Goal: Information Seeking & Learning: Learn about a topic

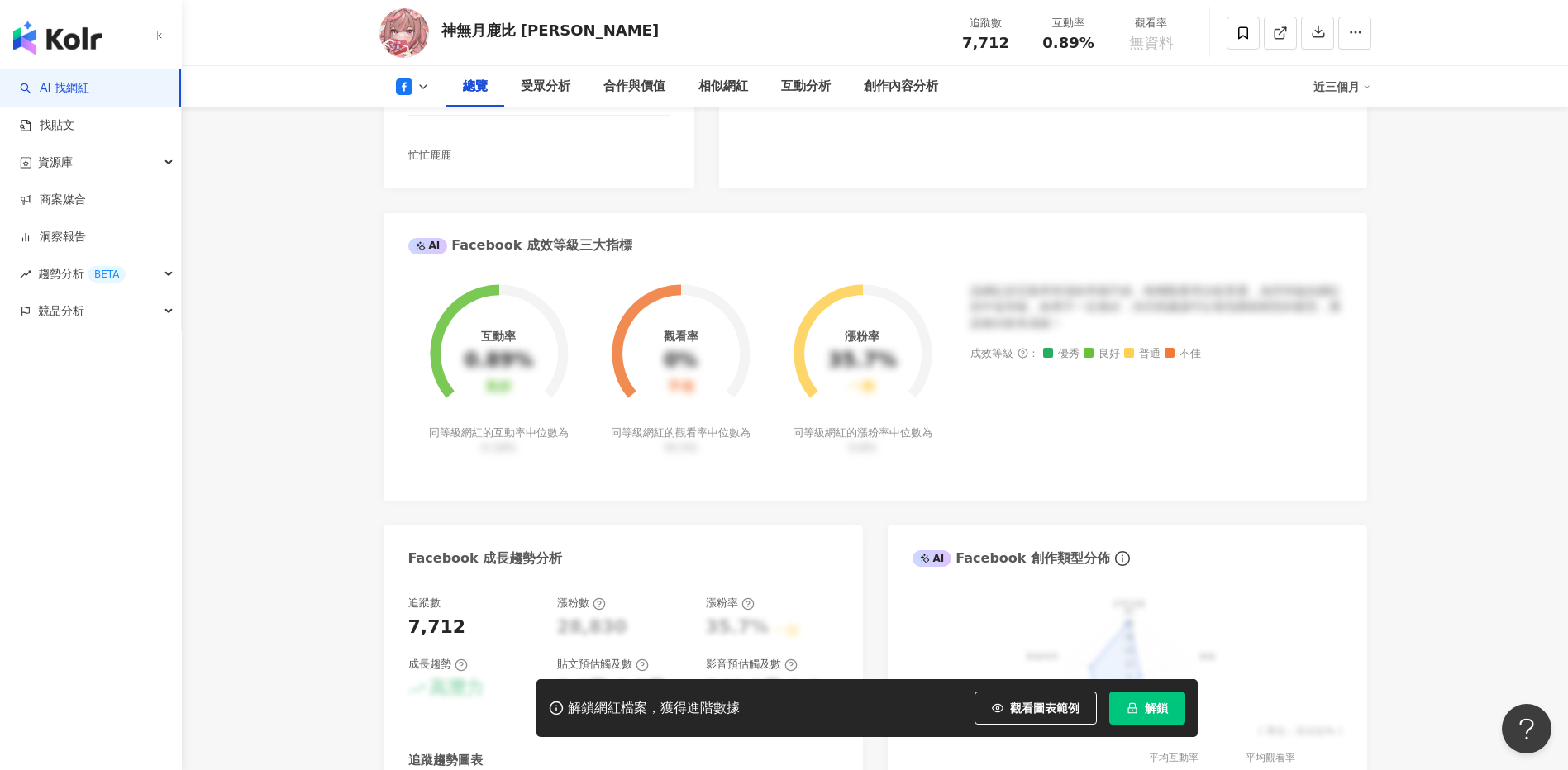
scroll to position [332, 0]
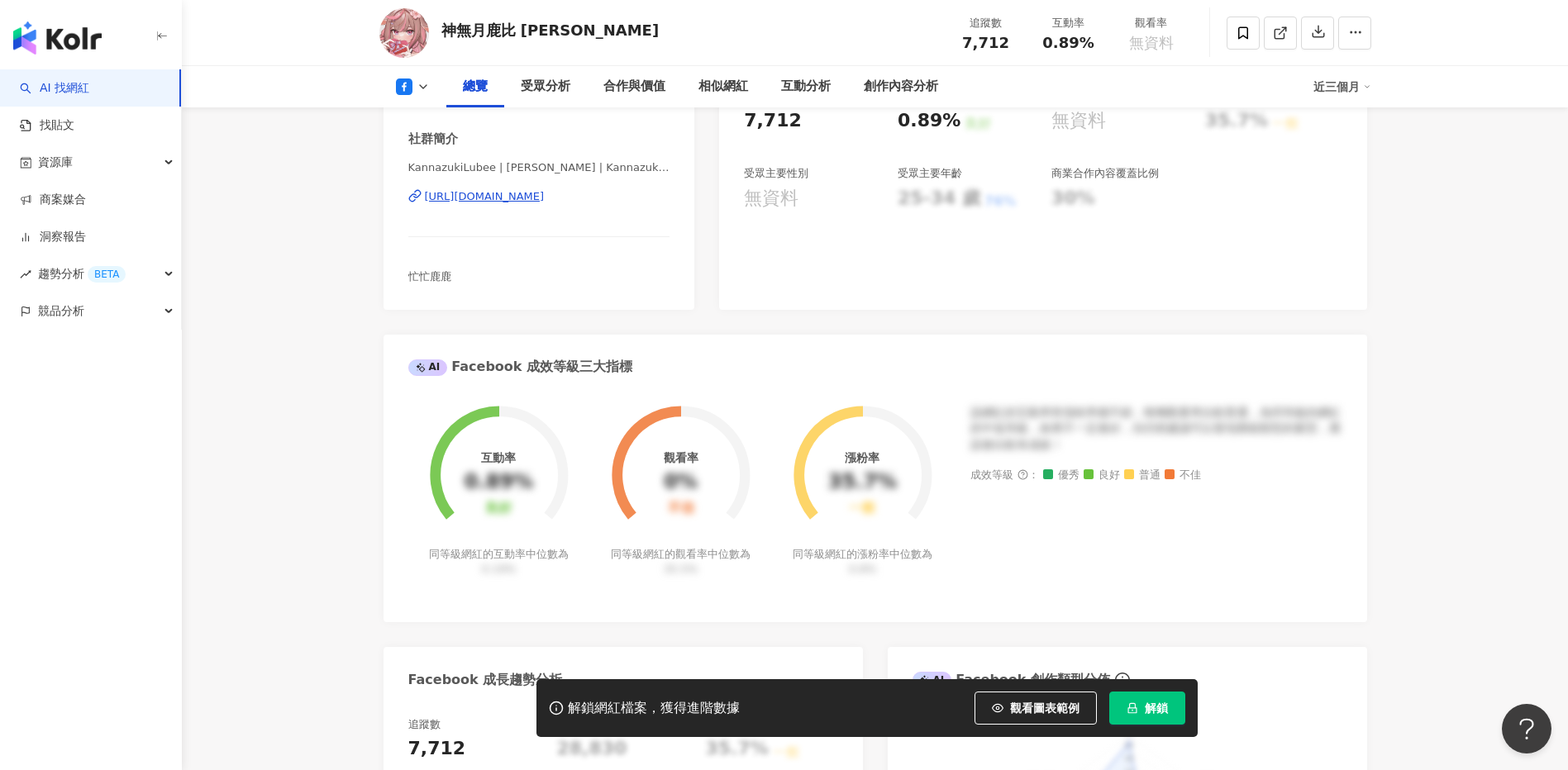
click at [414, 82] on button at bounding box center [413, 87] width 67 height 16
click at [420, 156] on button "YouTube" at bounding box center [439, 155] width 99 height 23
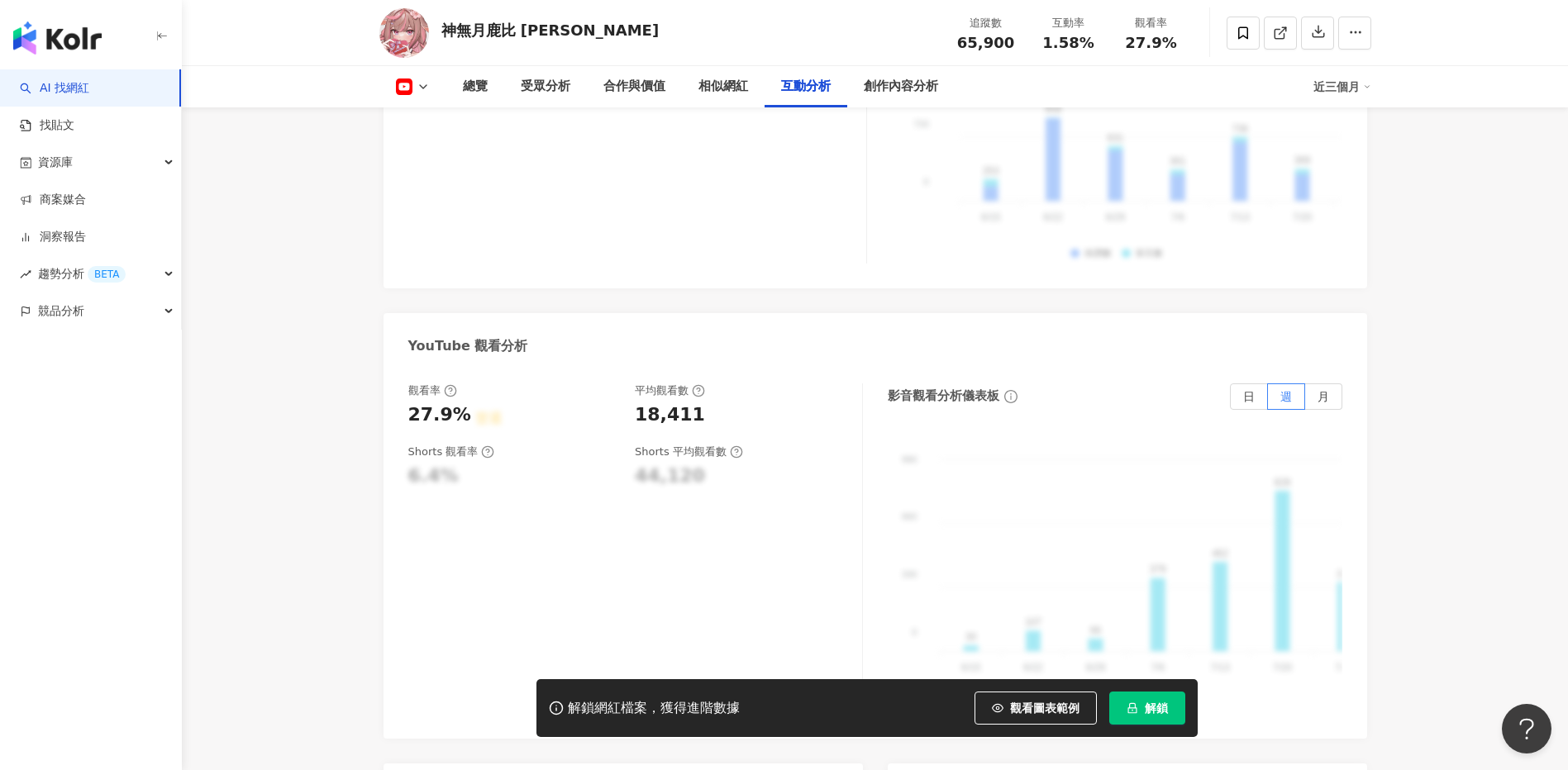
scroll to position [3058, 0]
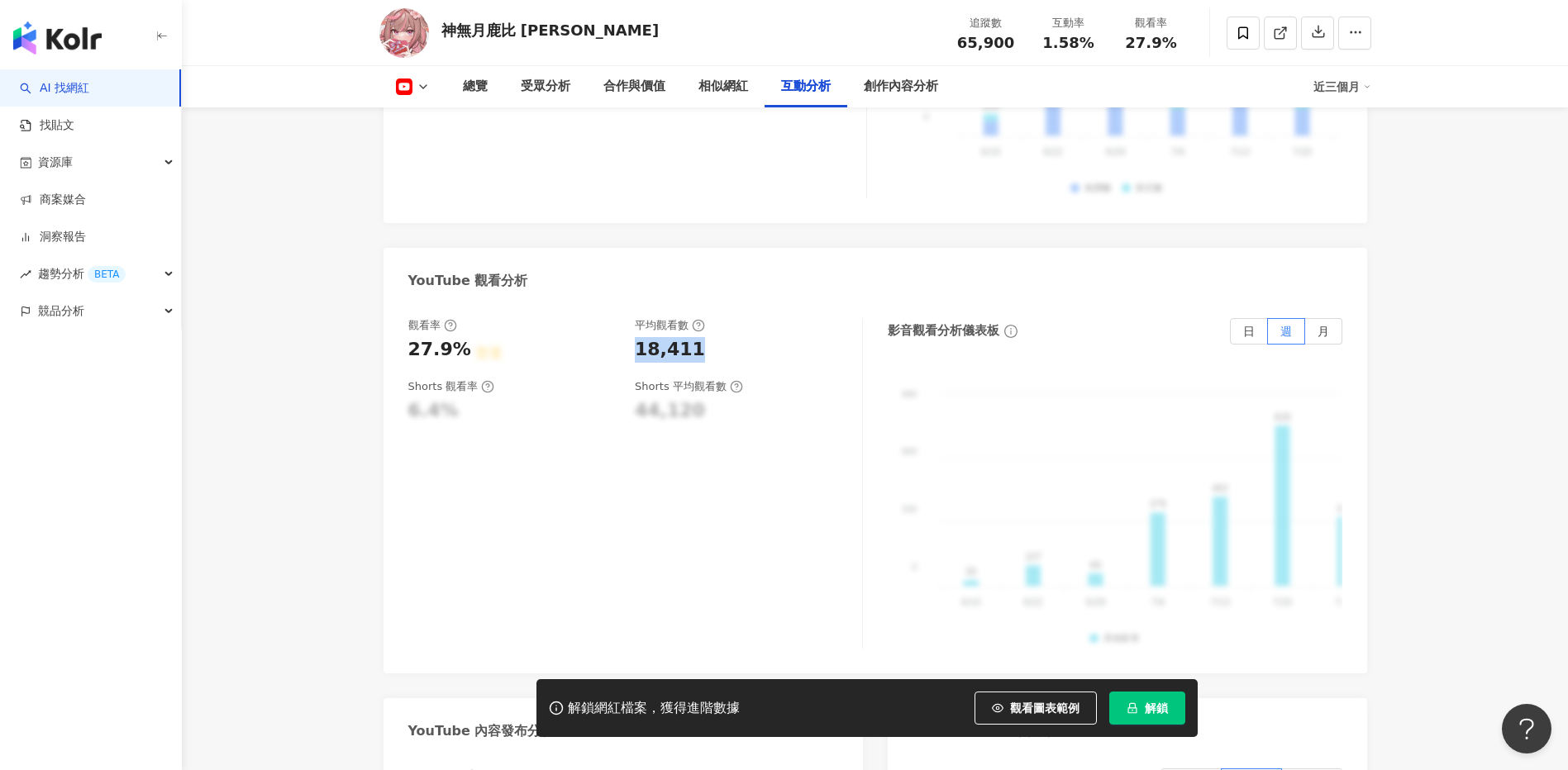
drag, startPoint x: 633, startPoint y: 321, endPoint x: 766, endPoint y: 321, distance: 133.0
click at [766, 321] on div "觀看率 27.9% 普通 平均觀看數 18,411" at bounding box center [628, 340] width 438 height 44
copy div "18,411"
drag, startPoint x: 403, startPoint y: 324, endPoint x: 457, endPoint y: 324, distance: 54.0
click at [457, 324] on div "觀看率 27.9% 普通 平均觀看數 18,411 Shorts 觀看率 6.4% Shorts 平均觀看數 44,120 影音觀看分析儀表板 日 週 月 9…" at bounding box center [875, 487] width 984 height 371
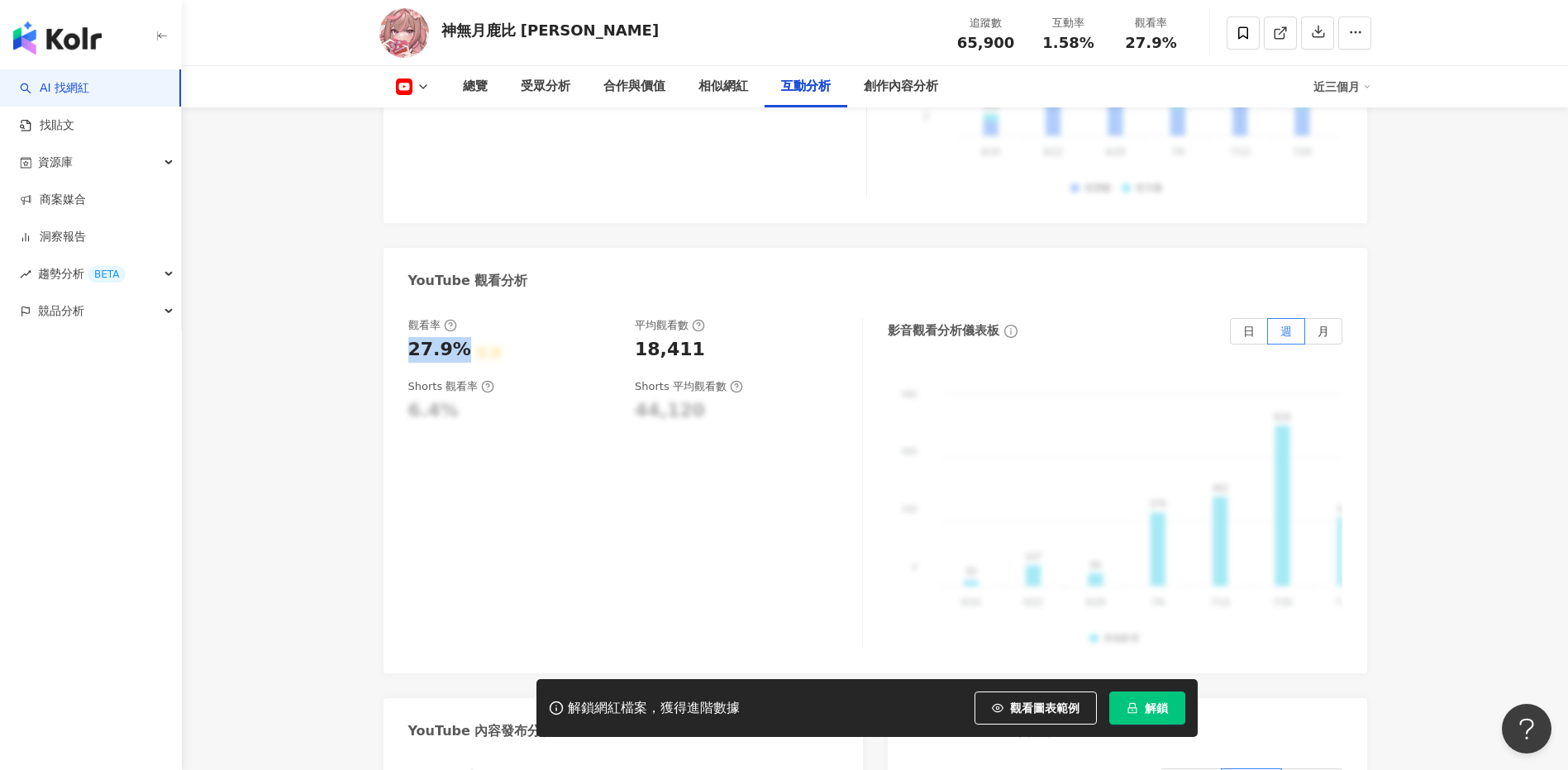
copy div "27.9%"
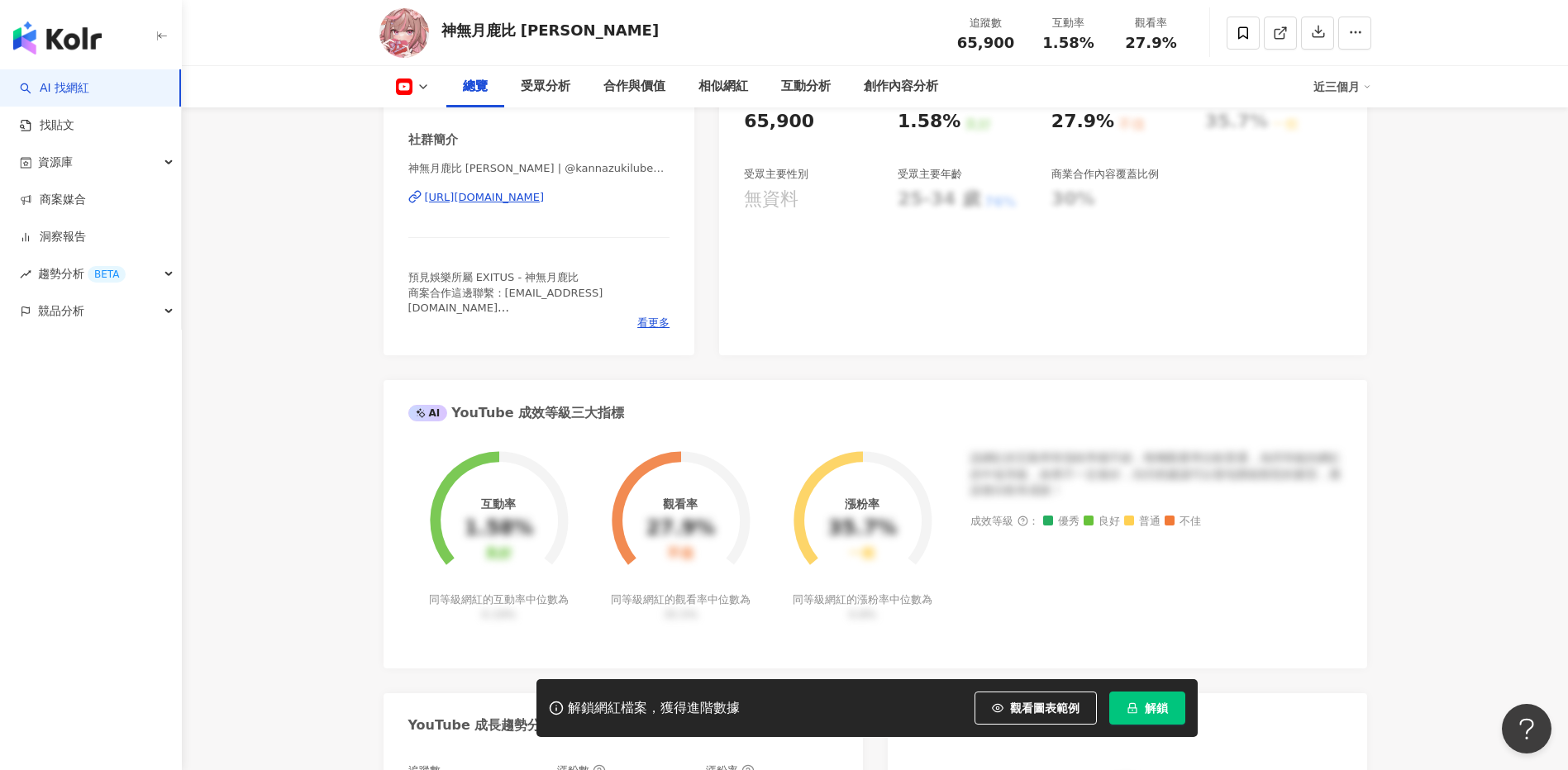
scroll to position [0, 0]
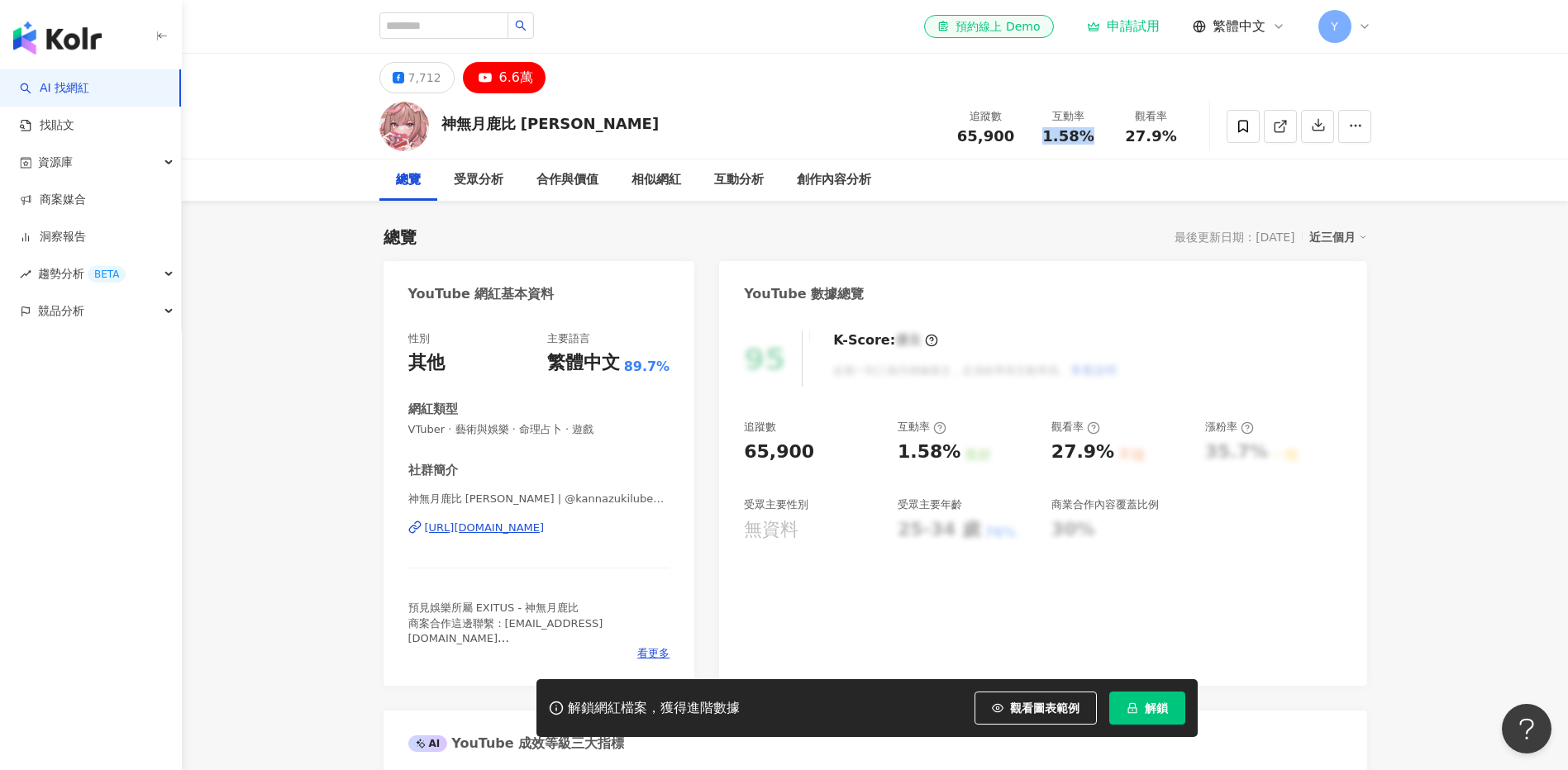
drag, startPoint x: 1053, startPoint y: 136, endPoint x: 1092, endPoint y: 136, distance: 39.0
click at [1092, 136] on div "1.58%" at bounding box center [1068, 136] width 62 height 16
copy span "1.58%"
